Goal: Submit feedback/report problem

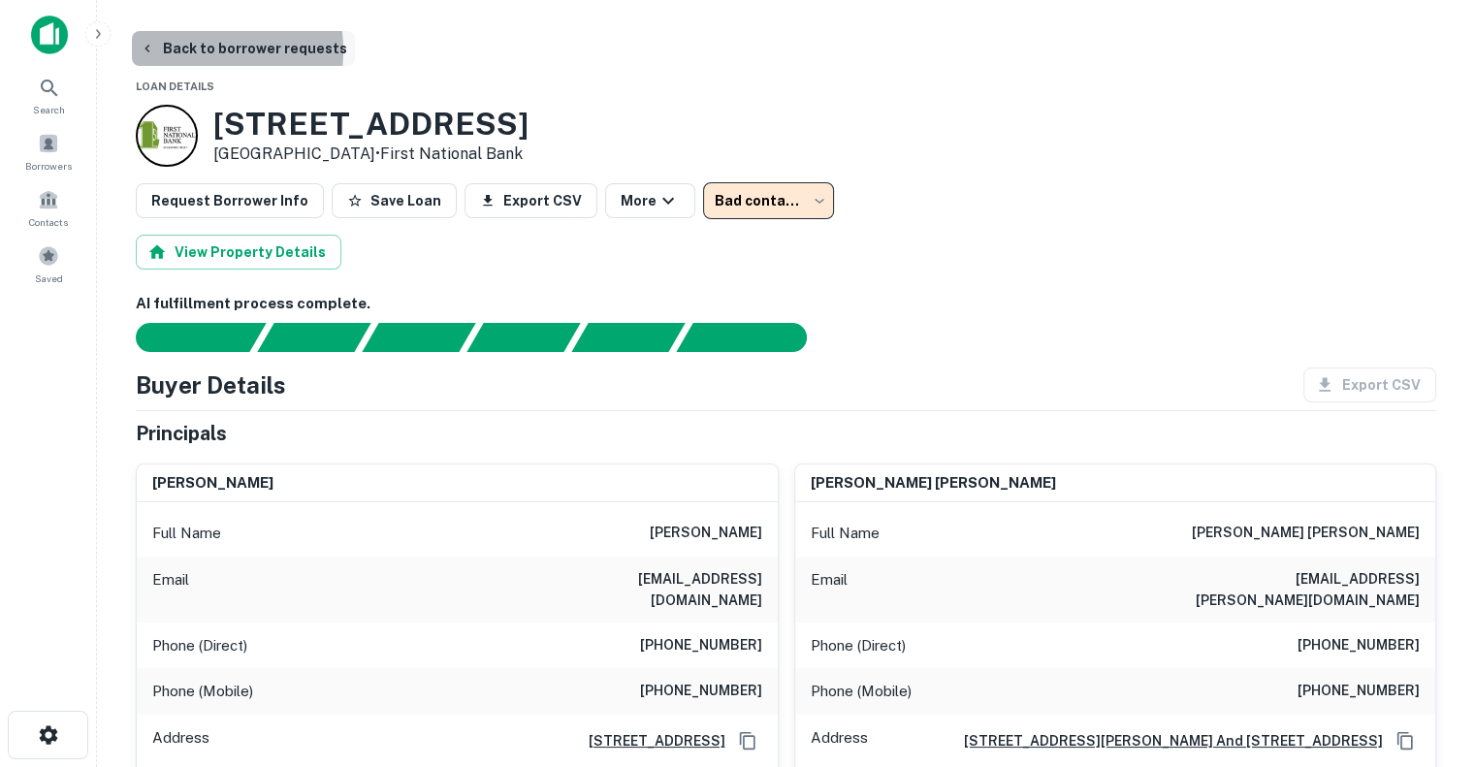
click at [177, 50] on button "Back to borrower requests" at bounding box center [243, 48] width 223 height 35
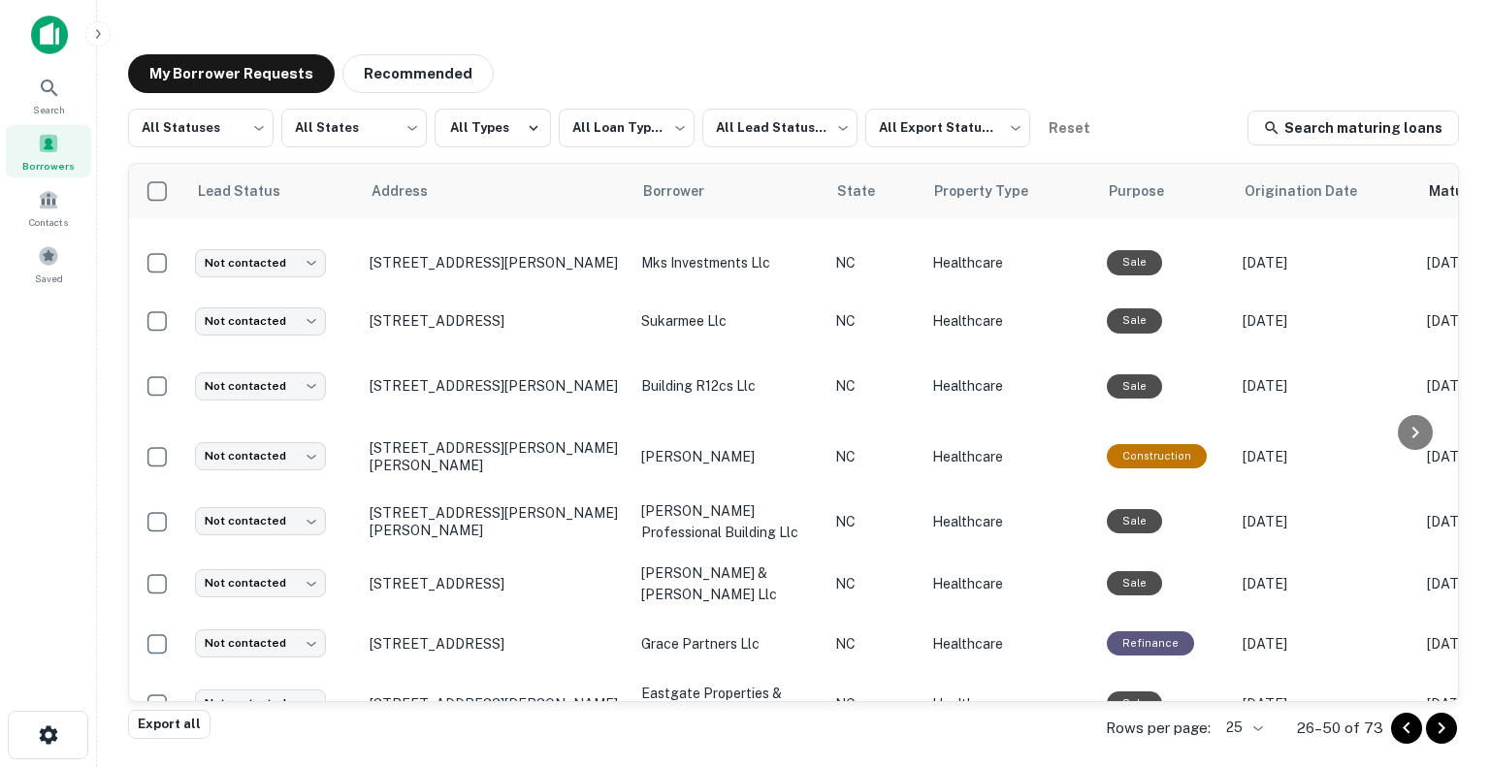
scroll to position [1072, 0]
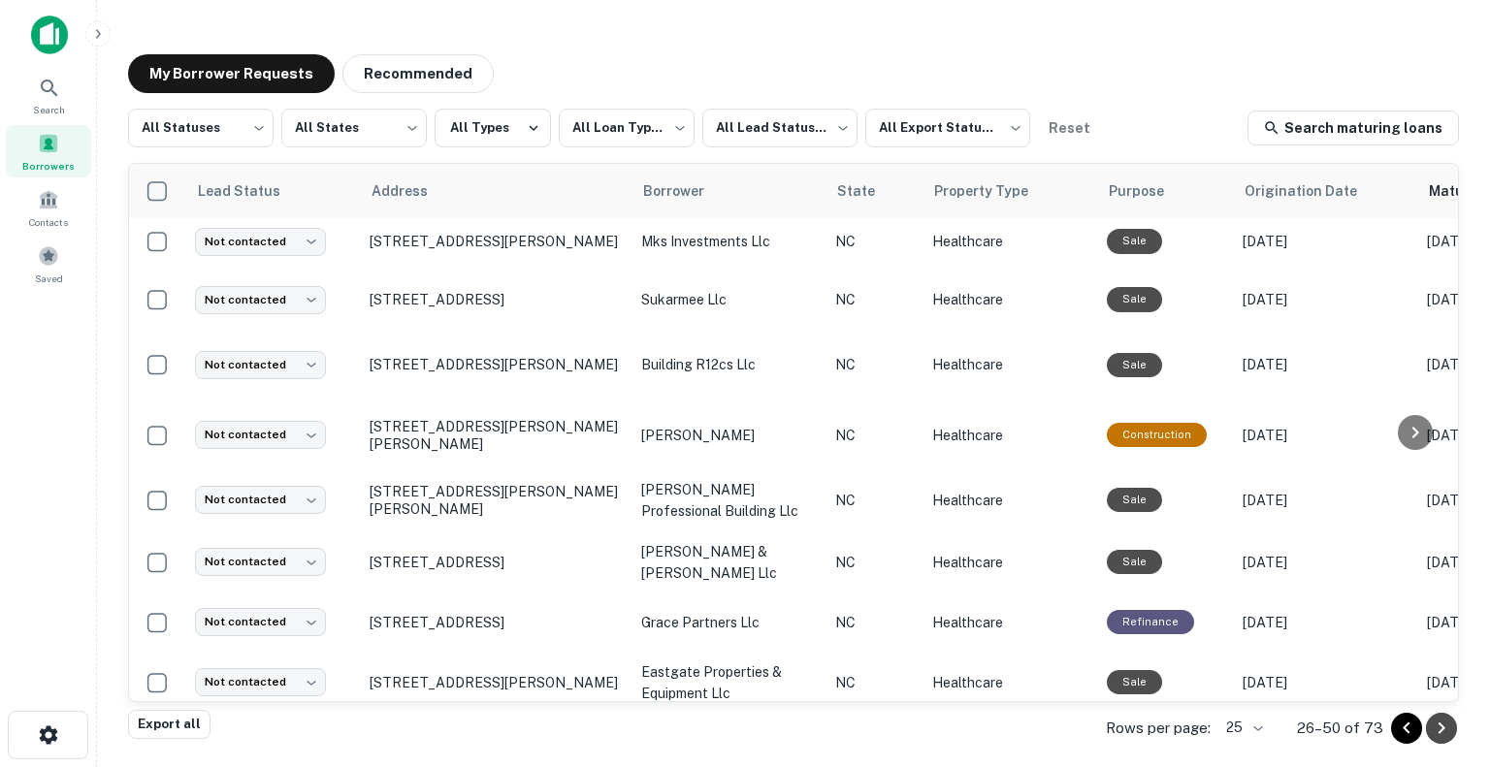
click at [1438, 732] on icon "Go to next page" at bounding box center [1441, 728] width 23 height 23
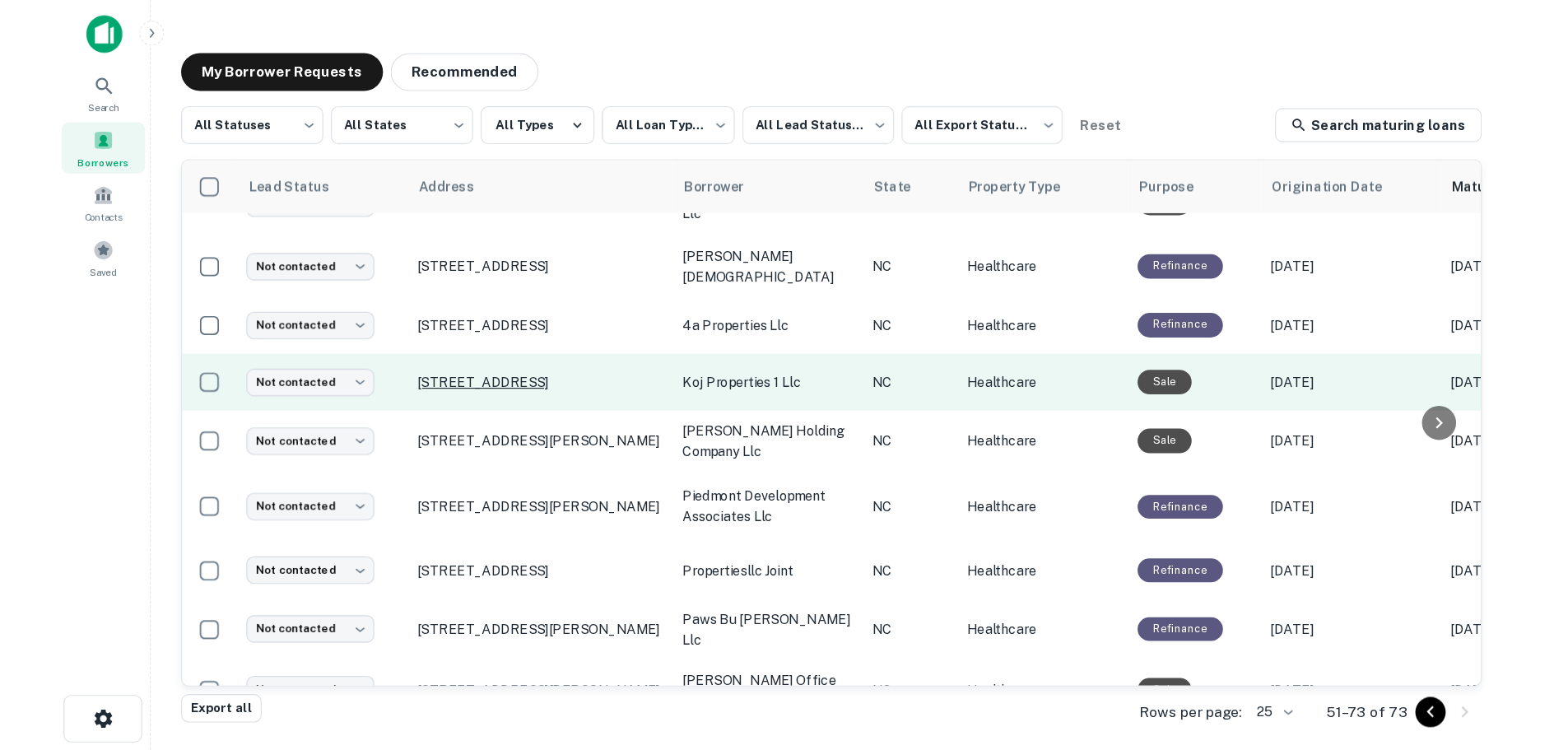
scroll to position [462, 0]
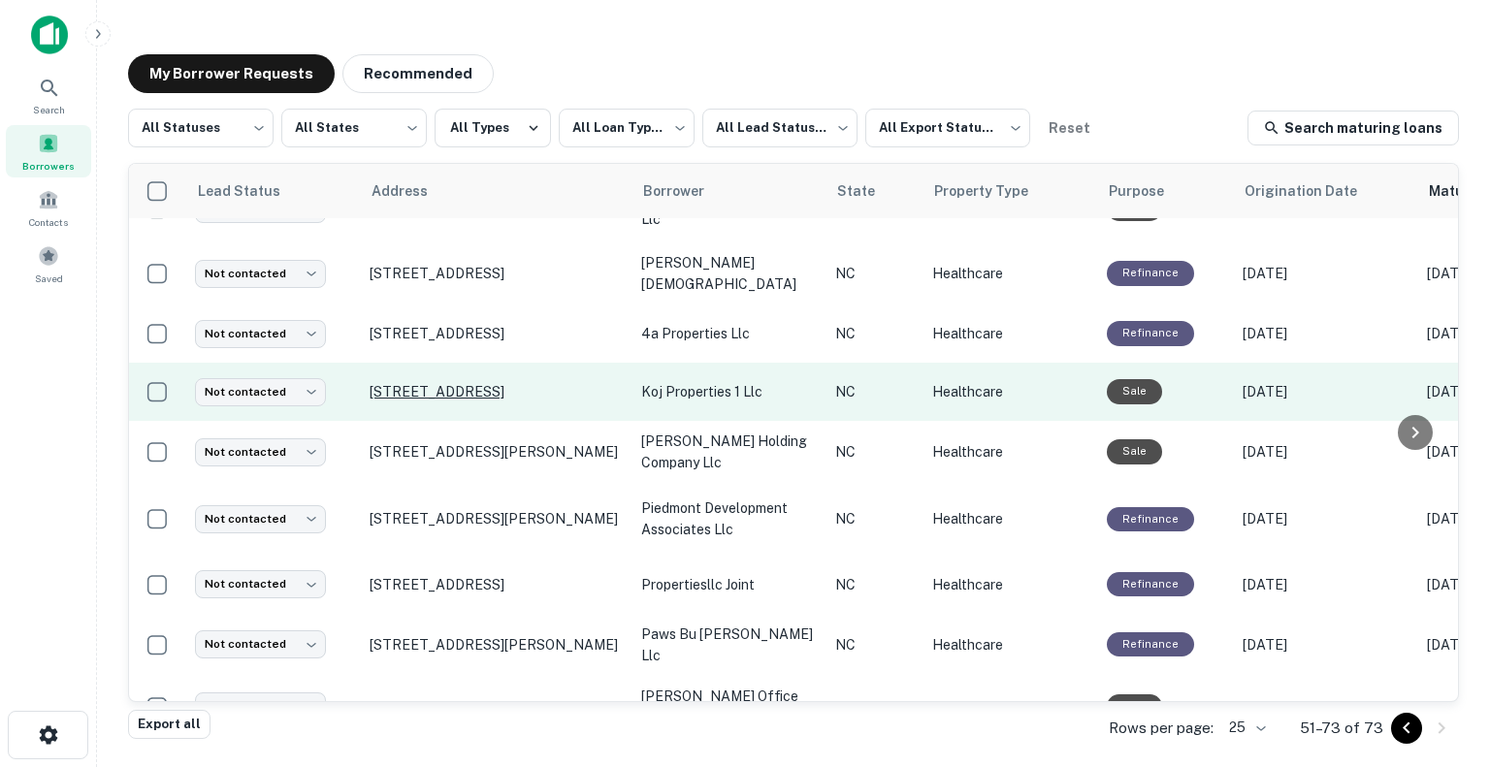
click at [449, 397] on p "[STREET_ADDRESS]" at bounding box center [496, 391] width 252 height 17
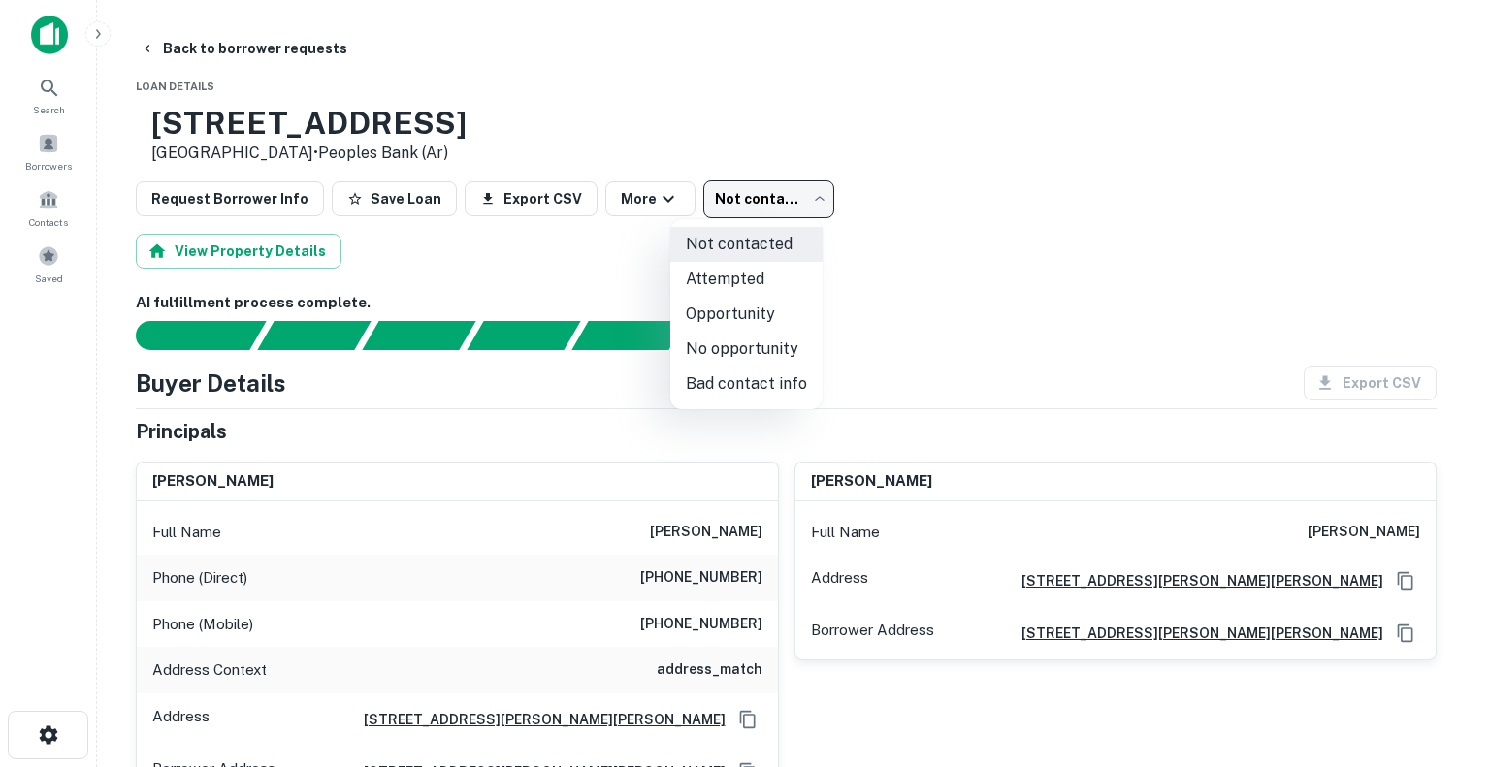
click at [720, 217] on body "Search Borrowers Contacts Saved Back to borrower requests Loan Details [STREET_…" at bounding box center [745, 383] width 1490 height 767
click at [731, 380] on li "Bad contact info" at bounding box center [746, 384] width 152 height 35
type input "**********"
